Goal: Navigation & Orientation: Find specific page/section

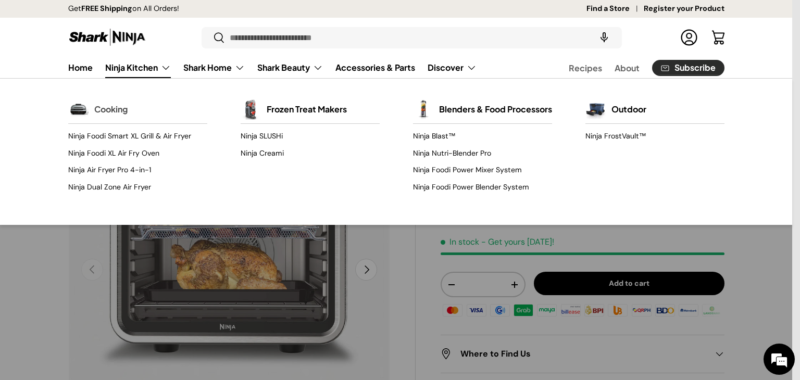
click at [110, 112] on link "Cooking" at bounding box center [110, 109] width 33 height 23
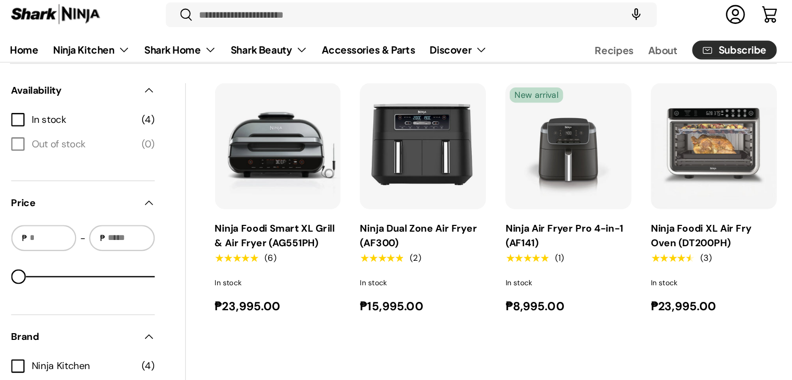
scroll to position [369, 0]
